Goal: Task Accomplishment & Management: Manage account settings

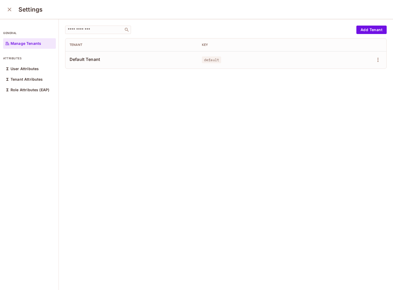
click at [153, 136] on div "​ Add Tenant Tenant Key Default Tenant default" at bounding box center [226, 154] width 334 height 271
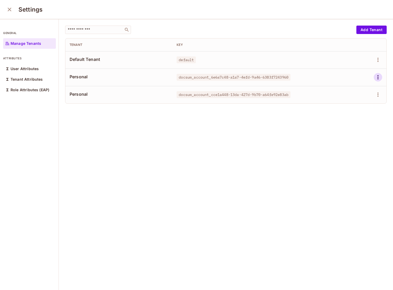
click at [378, 76] on icon "button" at bounding box center [378, 77] width 6 height 6
click at [356, 155] on div at bounding box center [196, 145] width 393 height 290
click at [377, 77] on icon "button" at bounding box center [378, 77] width 6 height 6
click at [367, 110] on div "Delete Tenant" at bounding box center [358, 112] width 25 height 5
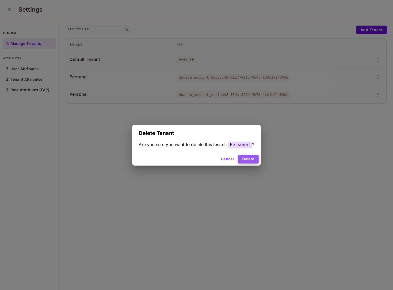
click at [257, 157] on button "Delete" at bounding box center [248, 159] width 20 height 8
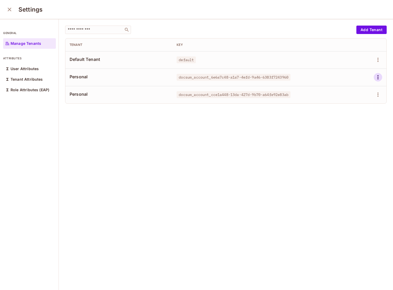
click at [380, 74] on icon "button" at bounding box center [378, 77] width 6 height 6
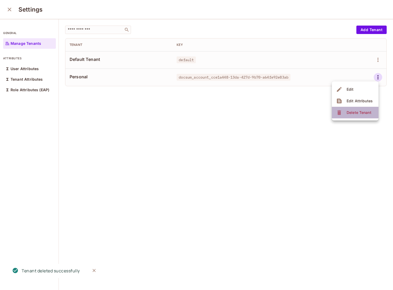
click at [355, 112] on div "Delete Tenant" at bounding box center [358, 112] width 25 height 5
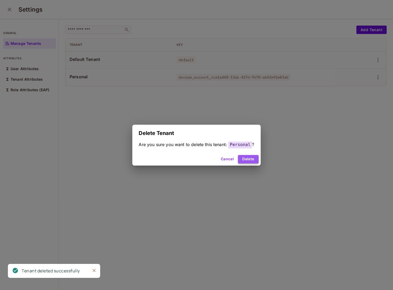
click at [251, 161] on button "Delete" at bounding box center [248, 159] width 20 height 8
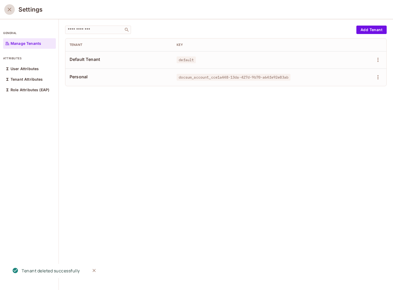
click at [10, 13] on button "close" at bounding box center [9, 9] width 11 height 11
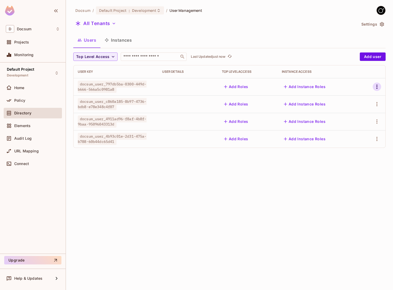
click at [374, 87] on icon "button" at bounding box center [377, 86] width 6 height 6
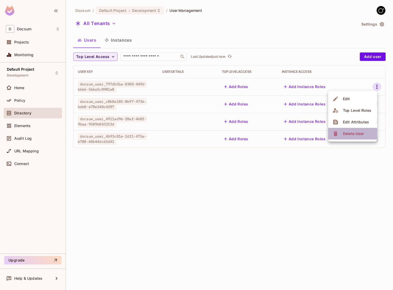
click at [354, 135] on div "Delete User" at bounding box center [353, 133] width 21 height 5
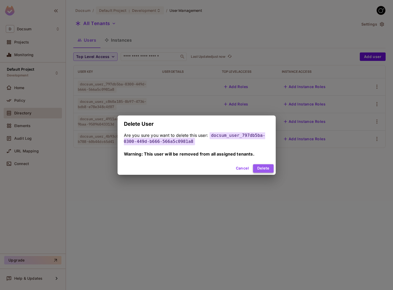
click at [262, 169] on button "Delete" at bounding box center [263, 168] width 20 height 8
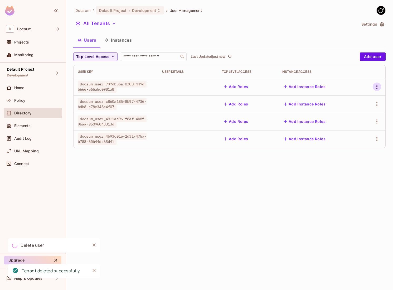
click at [379, 85] on icon "button" at bounding box center [377, 86] width 6 height 6
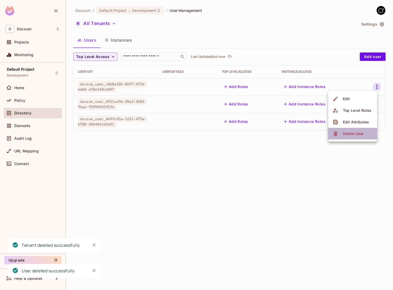
click at [356, 135] on div "Delete User" at bounding box center [353, 133] width 21 height 5
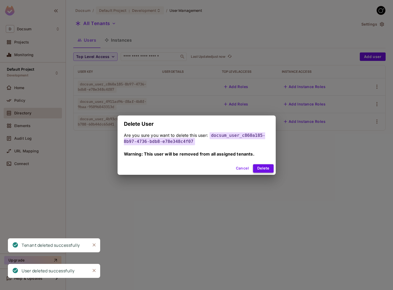
click at [261, 168] on button "Delete" at bounding box center [263, 168] width 20 height 8
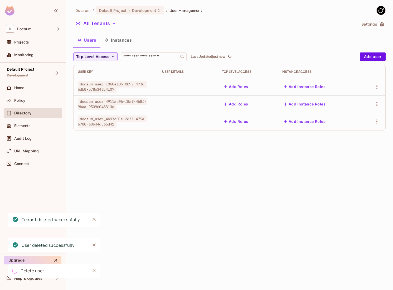
click at [379, 82] on td at bounding box center [373, 86] width 26 height 17
click at [378, 86] on icon "button" at bounding box center [377, 86] width 6 height 6
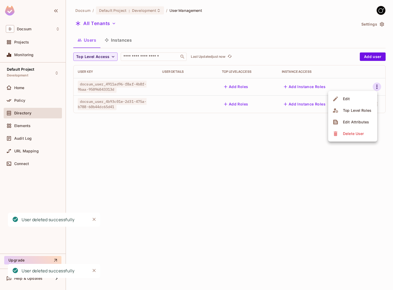
click at [351, 137] on span "Delete User" at bounding box center [353, 133] width 24 height 8
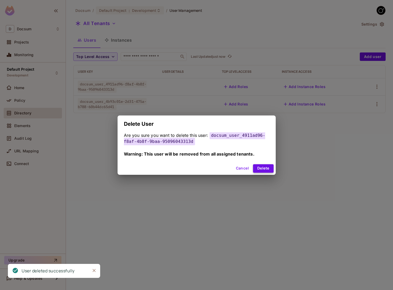
click at [259, 168] on button "Delete" at bounding box center [263, 168] width 20 height 8
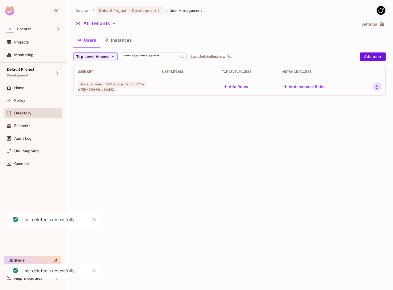
click at [378, 86] on icon "button" at bounding box center [377, 86] width 6 height 6
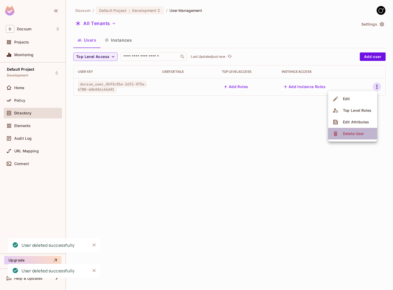
click at [347, 135] on div "Delete User" at bounding box center [353, 133] width 21 height 5
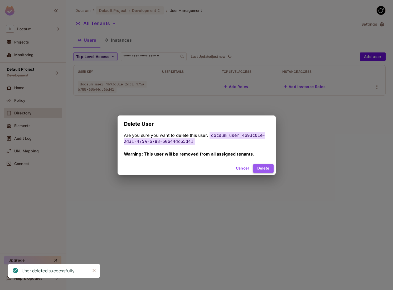
click at [263, 170] on button "Delete" at bounding box center [263, 168] width 20 height 8
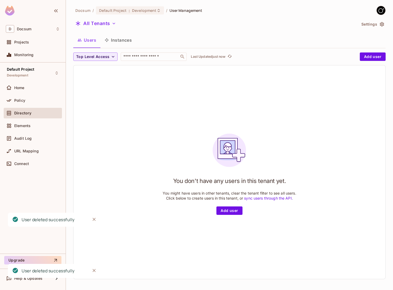
click at [121, 38] on button "Instances" at bounding box center [118, 39] width 36 height 13
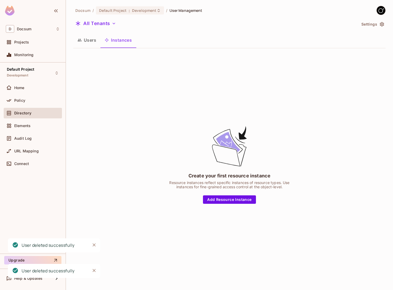
click at [98, 41] on button "Users" at bounding box center [86, 39] width 27 height 13
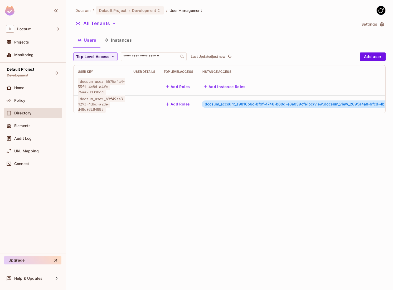
click at [99, 106] on span "docsum_user_b9f49aa3-4293-4dbc-a2de-d48c93f84883" at bounding box center [101, 103] width 47 height 17
click at [197, 102] on td "Add Roles" at bounding box center [178, 103] width 38 height 17
click at [191, 135] on div "Docsum / Default Project : Development / User Management All Tenants Settings U…" at bounding box center [229, 145] width 327 height 290
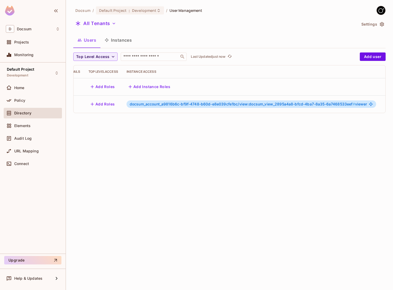
scroll to position [0, 90]
click at [152, 129] on div "Docsum / Default Project : Development / User Management All Tenants Settings U…" at bounding box center [229, 145] width 327 height 290
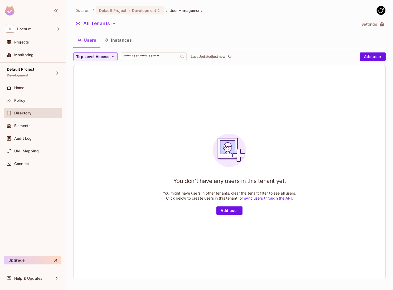
click at [117, 42] on button "Instances" at bounding box center [118, 39] width 36 height 13
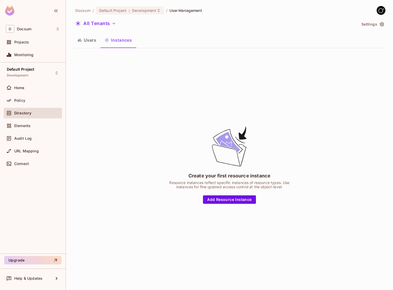
click at [87, 41] on button "Users" at bounding box center [86, 39] width 27 height 13
